Goal: Check status: Check status

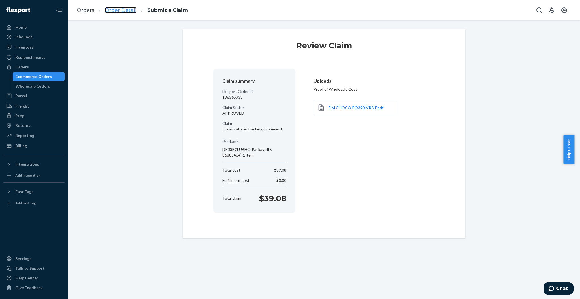
click at [127, 10] on link "Order Detail" at bounding box center [120, 10] width 31 height 6
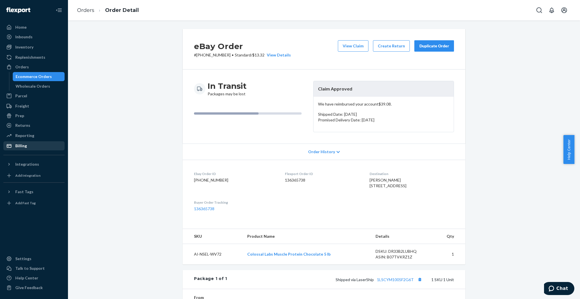
click at [16, 145] on div "Billing" at bounding box center [21, 146] width 12 height 6
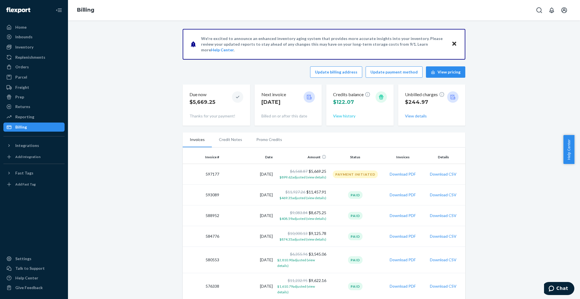
click at [337, 115] on button "View history" at bounding box center [344, 116] width 22 height 6
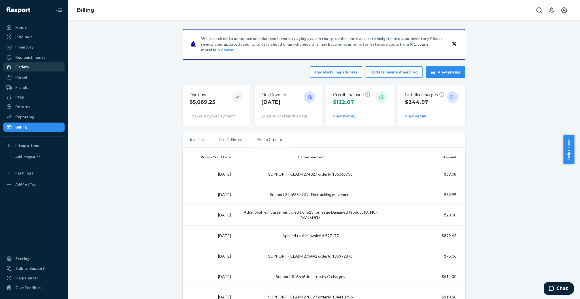
click at [25, 64] on div "Orders" at bounding box center [22, 67] width 14 height 6
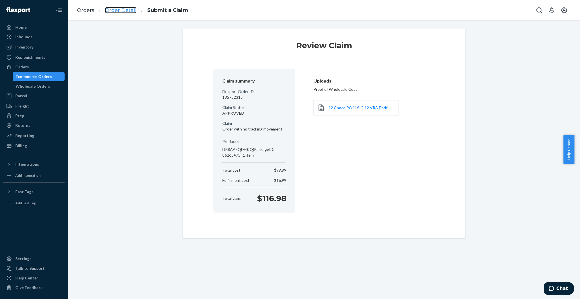
click at [114, 13] on link "Order Detail" at bounding box center [120, 10] width 31 height 6
click at [121, 11] on link "Order Detail" at bounding box center [120, 10] width 31 height 6
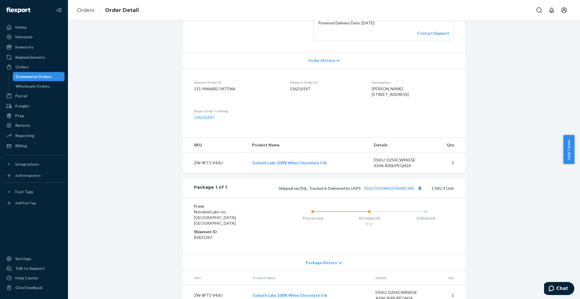
scroll to position [131, 0]
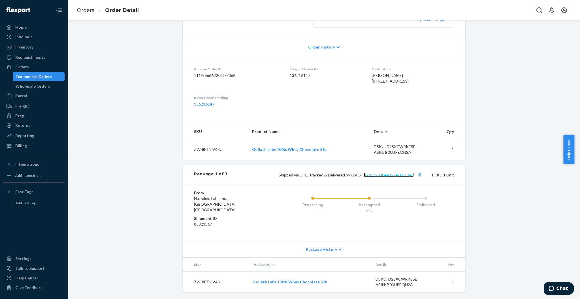
click at [396, 177] on link "9261290304432746081348" at bounding box center [389, 174] width 50 height 5
click at [28, 78] on div "Ecommerce Orders" at bounding box center [34, 77] width 36 height 6
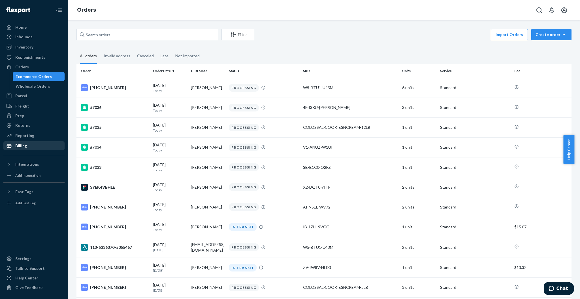
click at [45, 145] on div "Billing" at bounding box center [34, 146] width 60 height 8
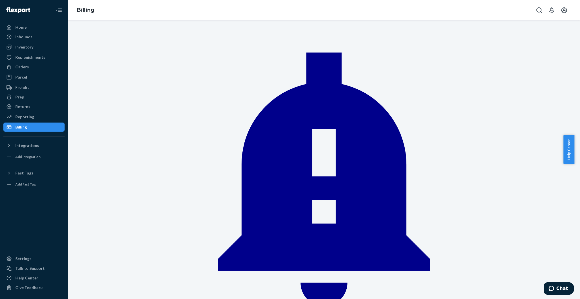
click at [30, 70] on div "Orders" at bounding box center [34, 67] width 60 height 8
